Goal: Navigation & Orientation: Find specific page/section

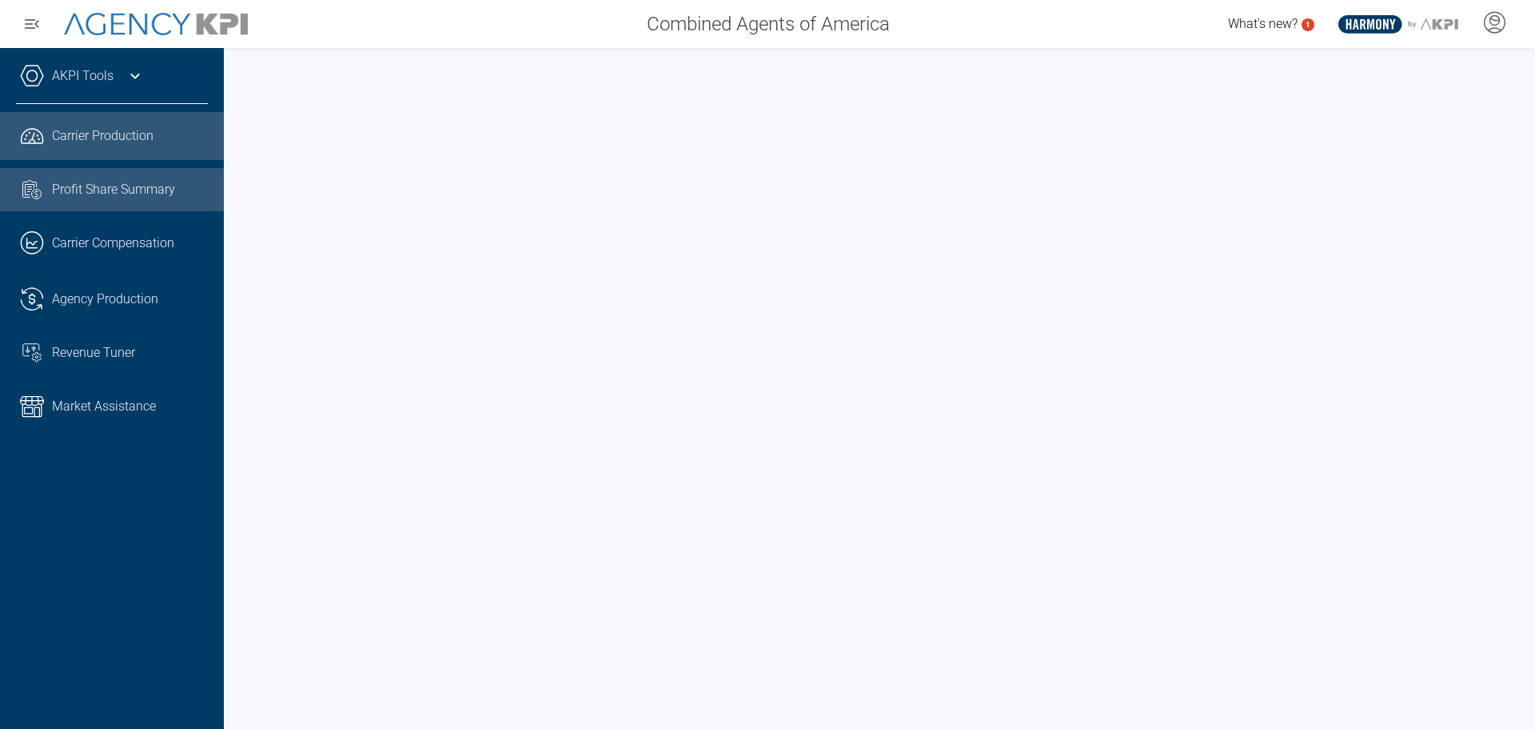
click at [88, 184] on span "Profit Share Summary" at bounding box center [113, 189] width 123 height 19
click at [130, 73] on icon at bounding box center [135, 75] width 19 height 19
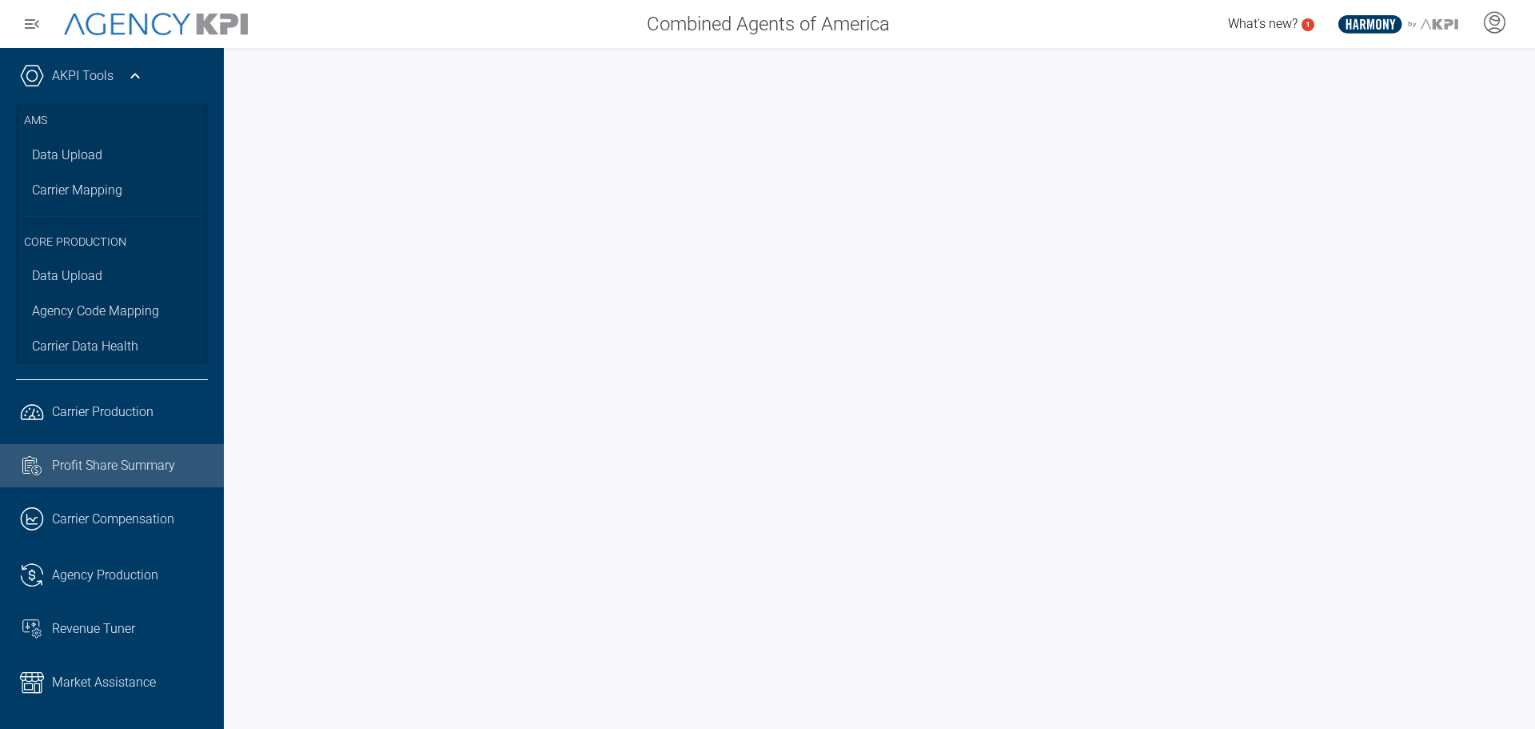
click at [130, 72] on icon at bounding box center [135, 75] width 19 height 19
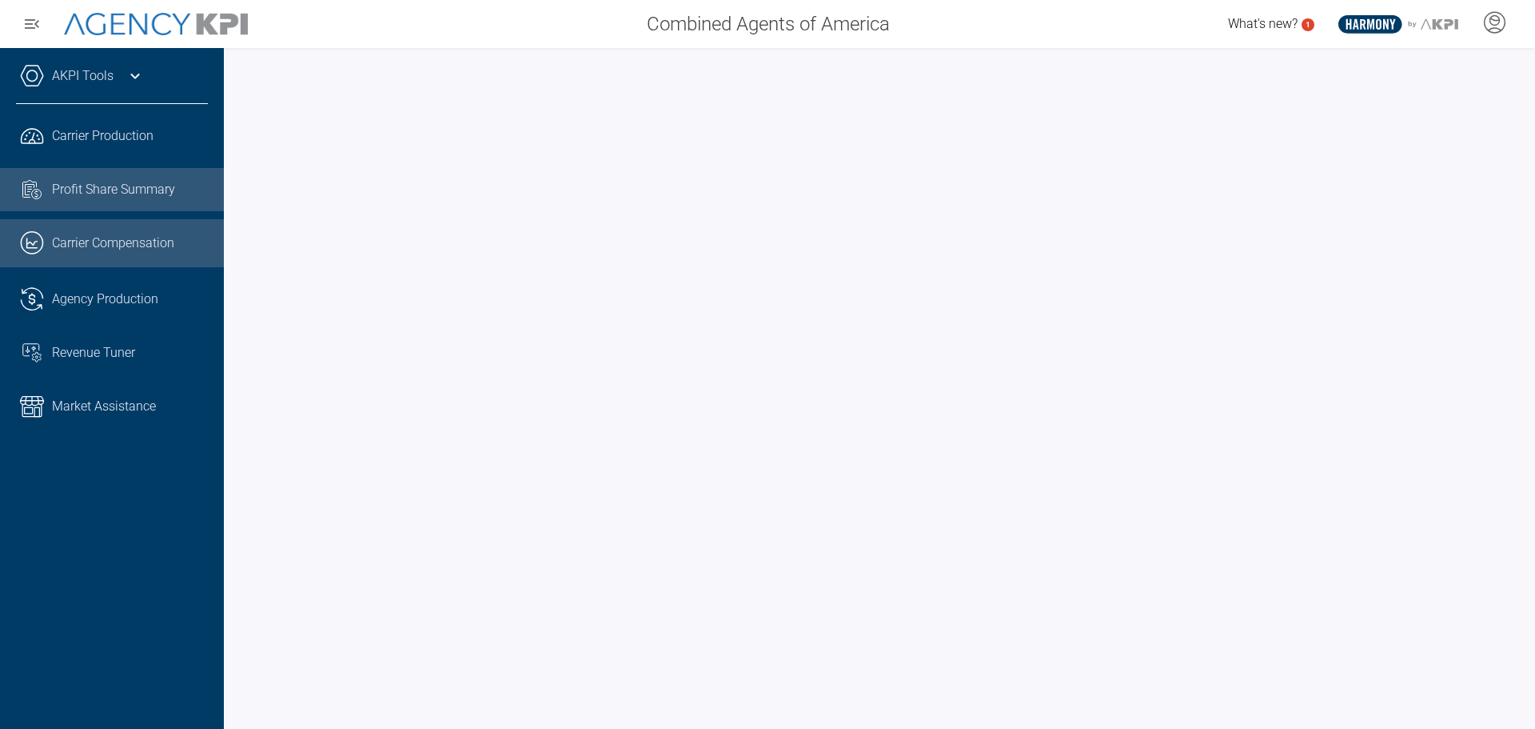
click at [74, 255] on link ".cls-1{fill:none;stroke:#221f20;stroke-linecap:round;stroke-linejoin:round;stro…" at bounding box center [112, 243] width 224 height 48
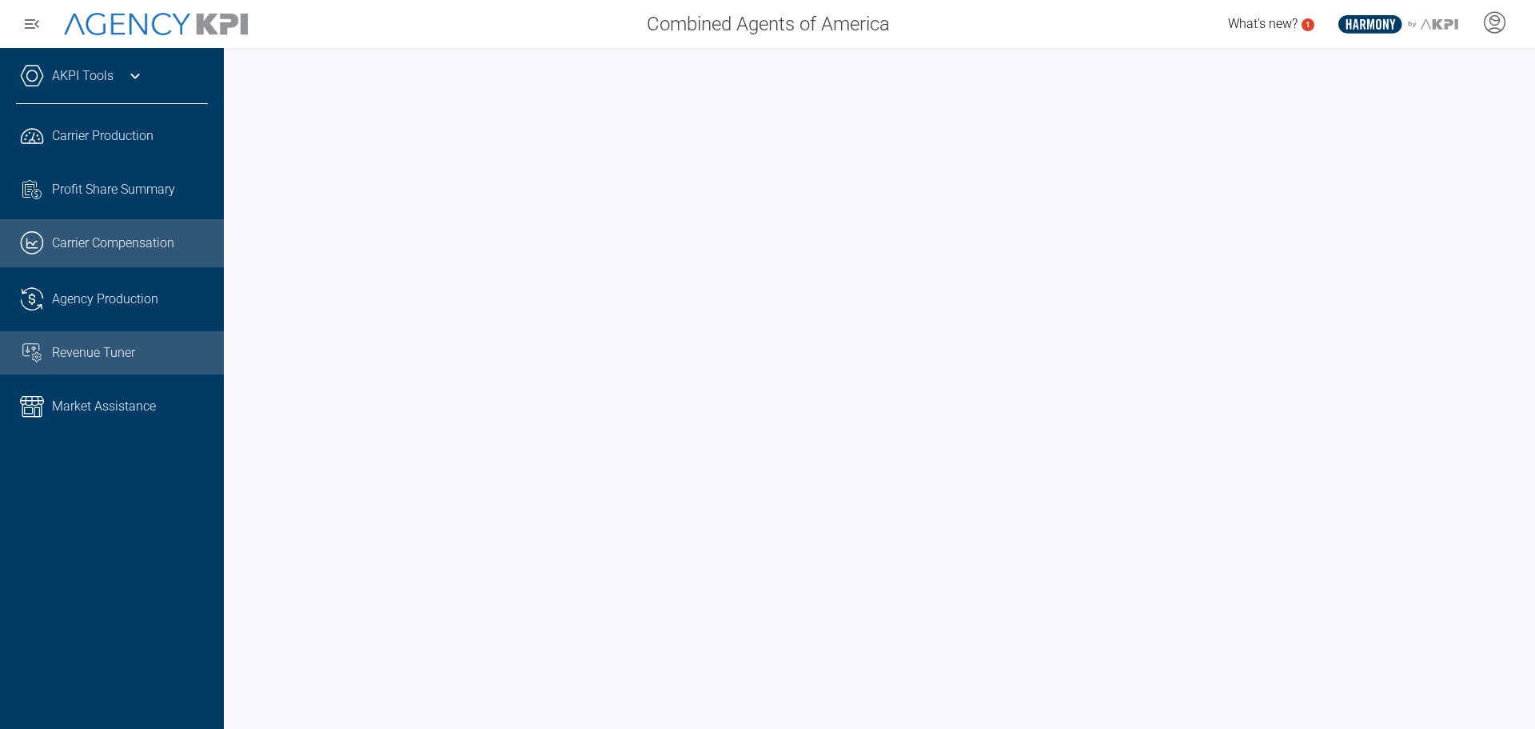
click at [120, 337] on link "Revenue Tuner" at bounding box center [112, 352] width 224 height 43
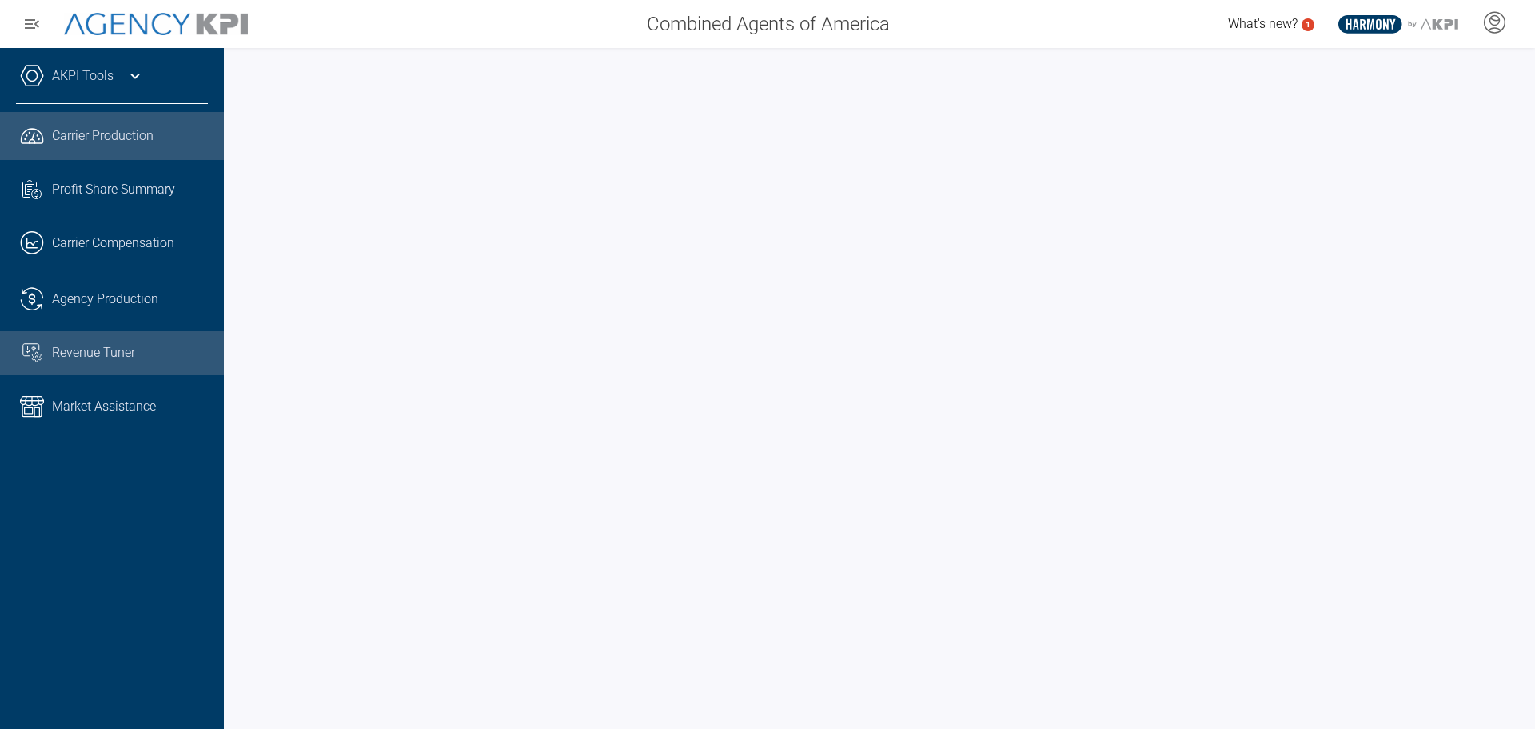
click at [118, 142] on span "Carrier Production" at bounding box center [103, 135] width 102 height 19
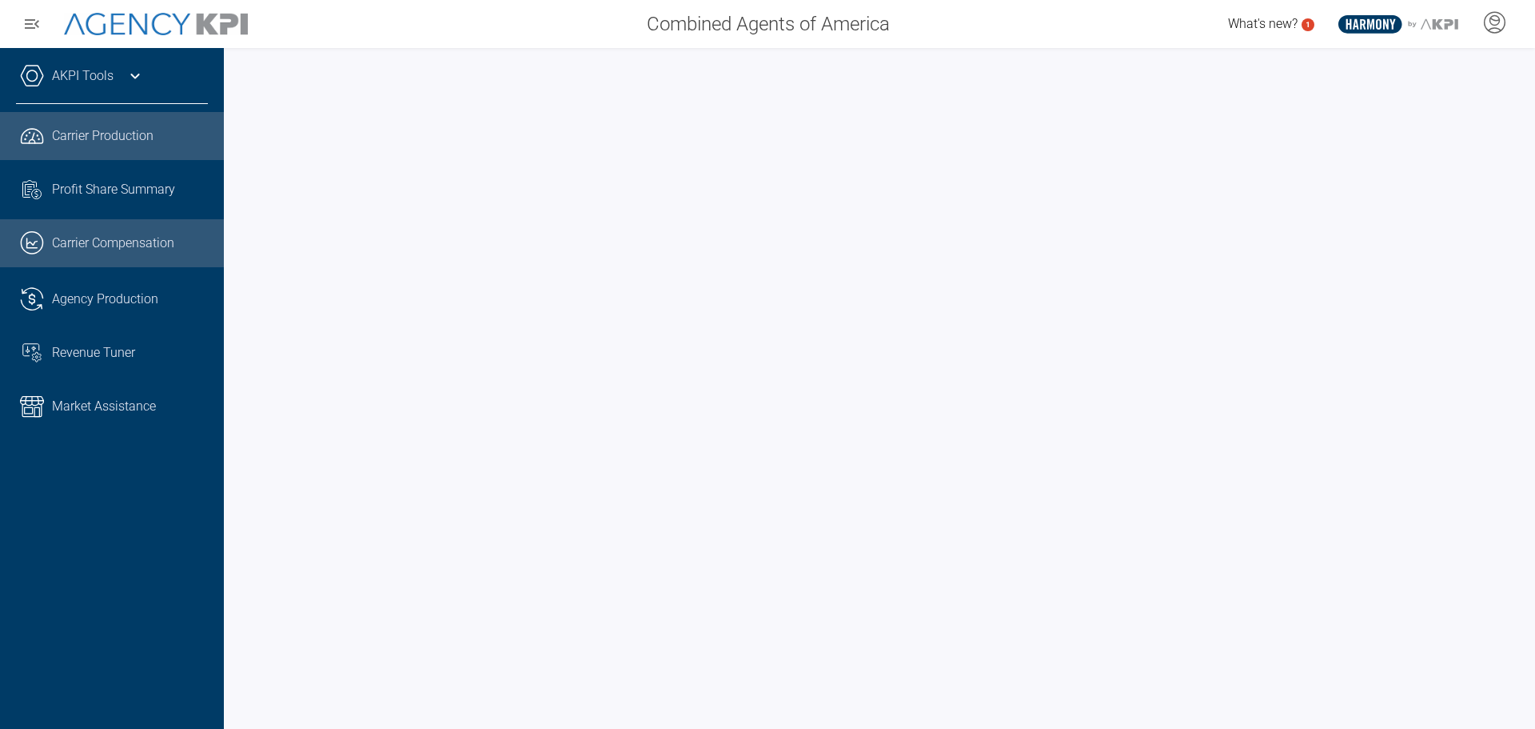
click at [113, 258] on link ".cls-1{fill:none;stroke:#221f20;stroke-linecap:round;stroke-linejoin:round;stro…" at bounding box center [112, 243] width 224 height 48
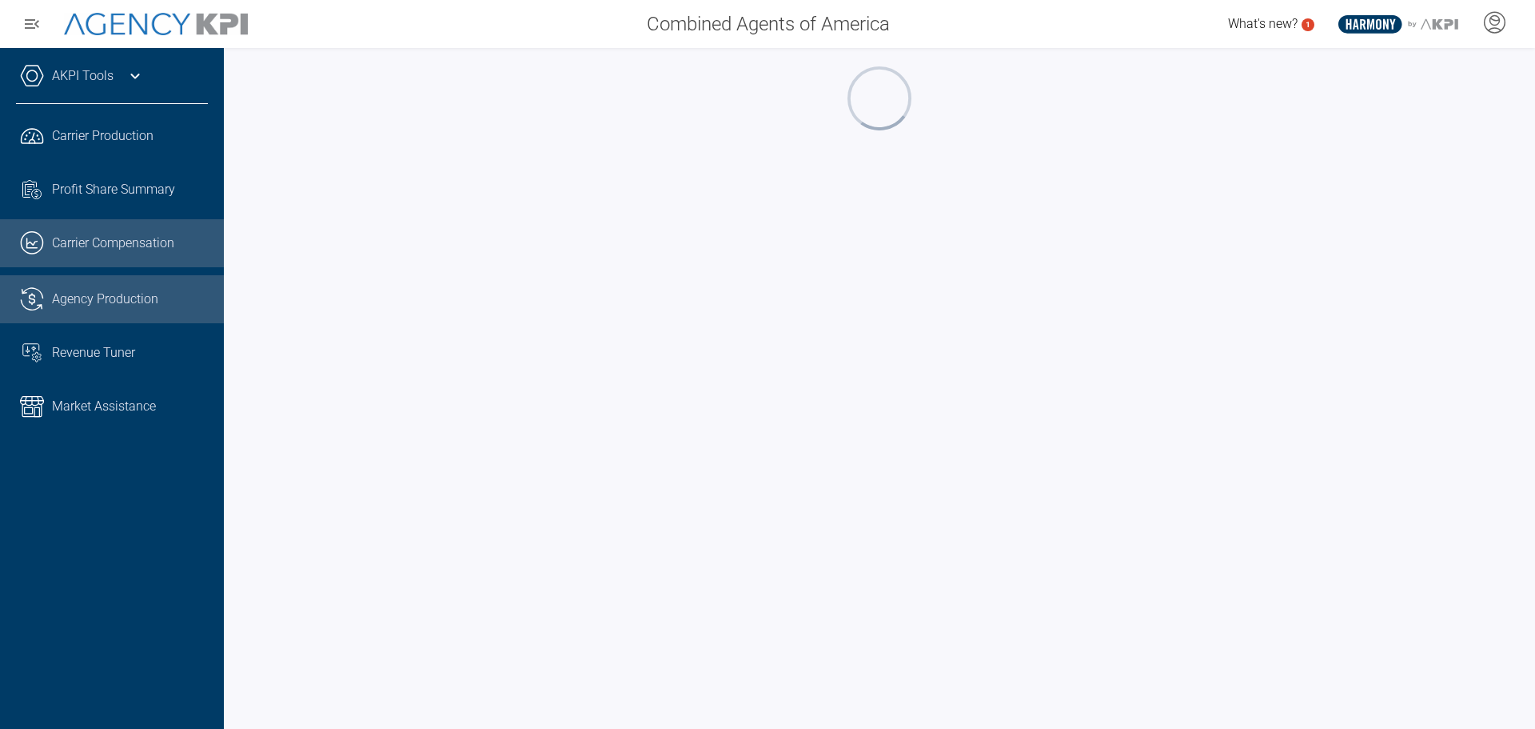
drag, startPoint x: 114, startPoint y: 325, endPoint x: 111, endPoint y: 315, distance: 9.9
click at [114, 321] on ul ".cls-1{fill:none;stroke:#221f20;stroke-linecap:round;stroke-linejoin:round;stro…" at bounding box center [112, 271] width 192 height 318
click at [108, 289] on span "Agency Production" at bounding box center [105, 298] width 106 height 19
